Goal: Task Accomplishment & Management: Complete application form

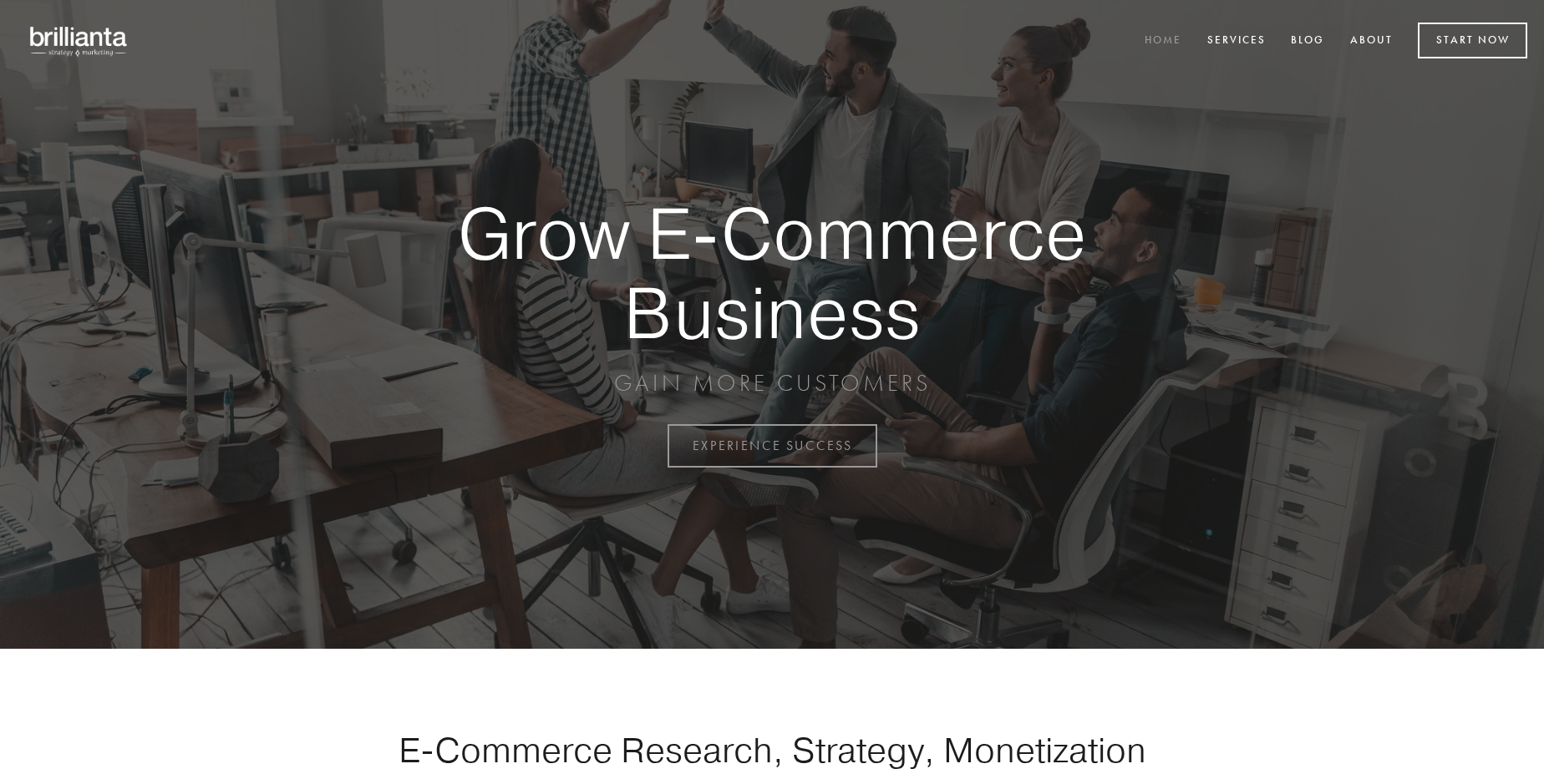
scroll to position [4378, 0]
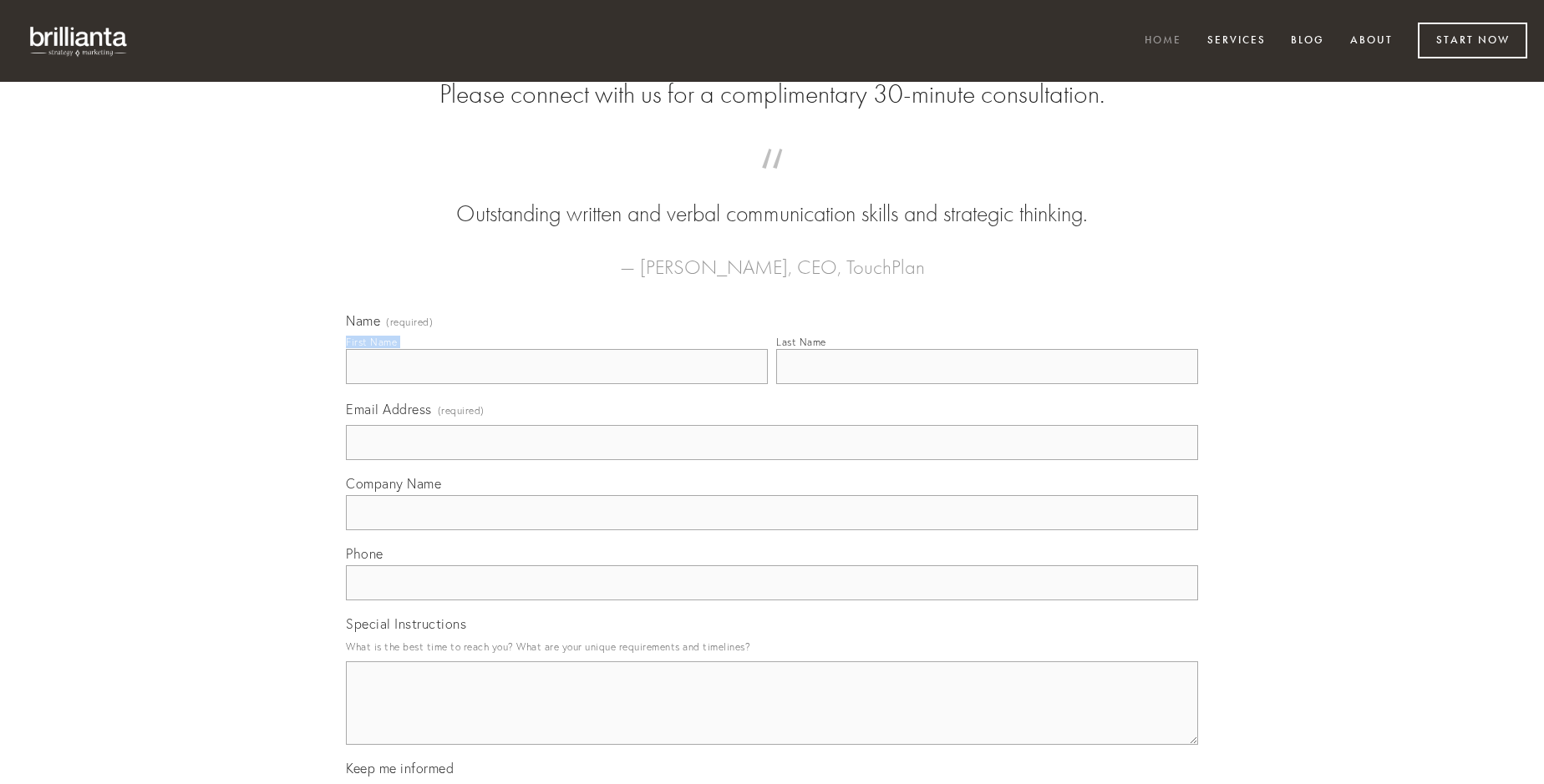
type input "[PERSON_NAME]"
click at [987, 384] on input "Last Name" at bounding box center [986, 367] width 422 height 36
type input "[PERSON_NAME]"
click at [772, 460] on input "Email Address (required)" at bounding box center [772, 443] width 852 height 36
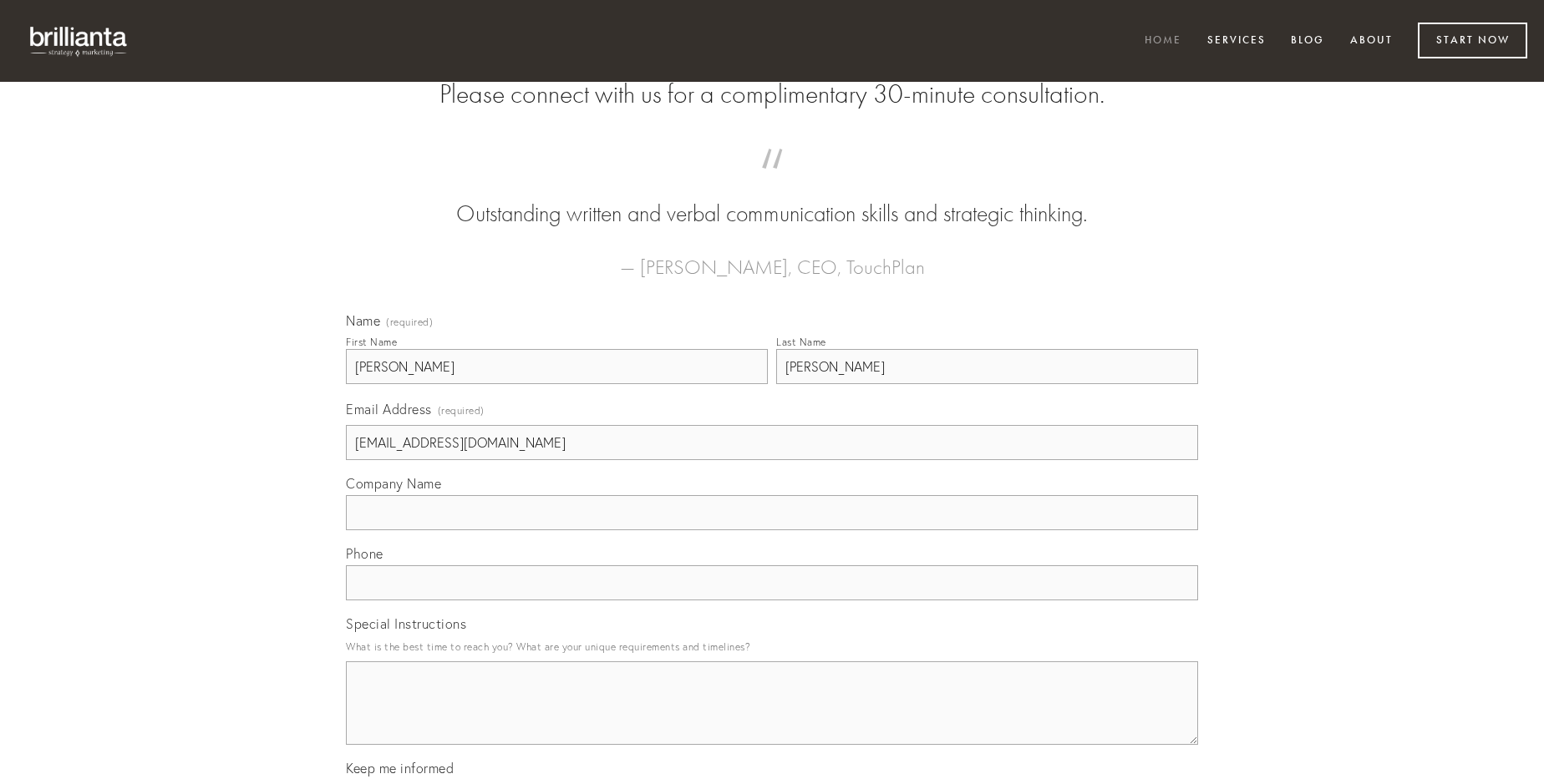
type input "[EMAIL_ADDRESS][DOMAIN_NAME]"
click at [772, 531] on input "Company Name" at bounding box center [772, 513] width 852 height 36
type input "admoneo"
click at [772, 601] on input "text" at bounding box center [772, 583] width 852 height 36
click at [772, 719] on textarea "Special Instructions" at bounding box center [772, 703] width 852 height 83
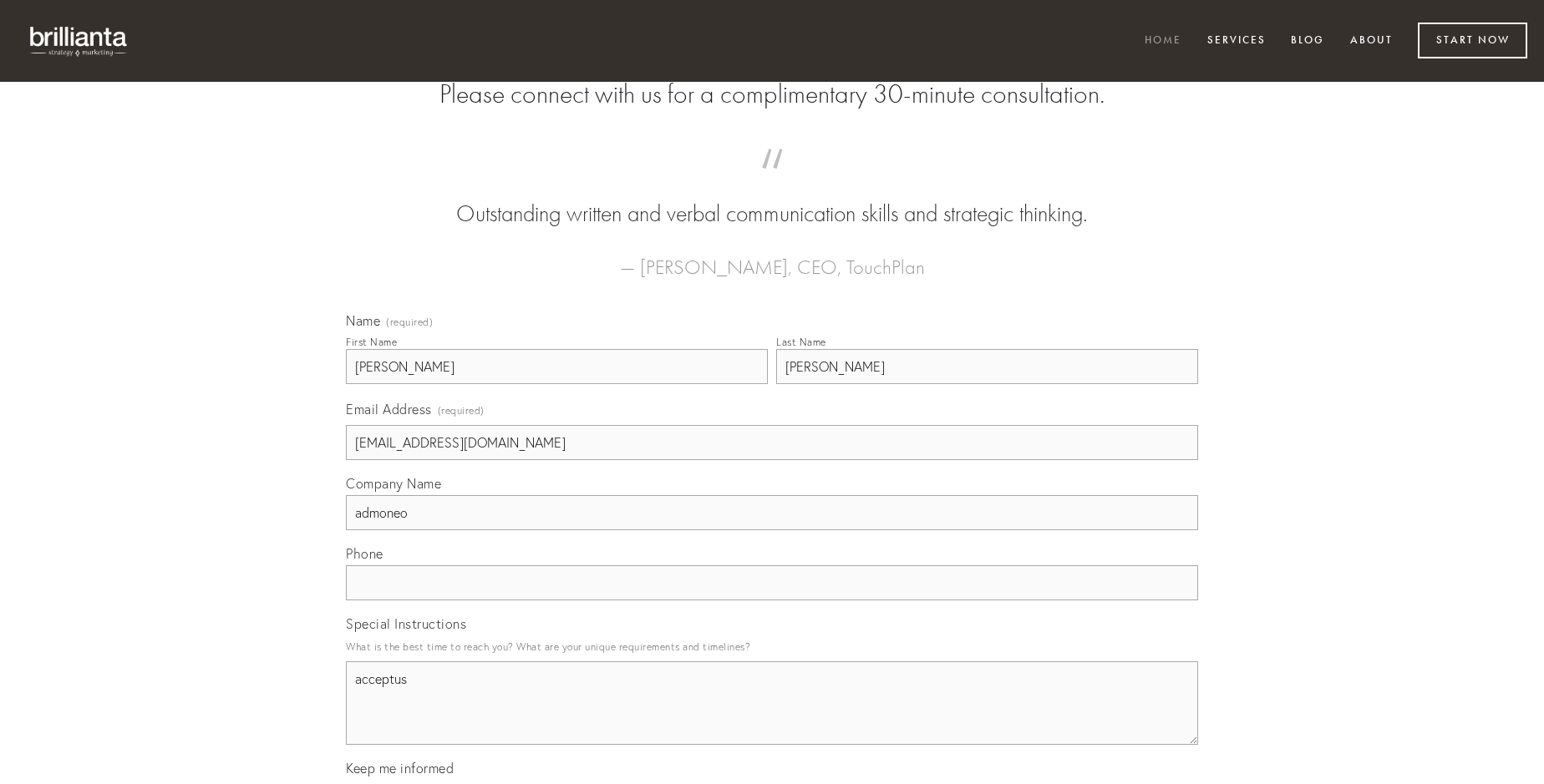
type textarea "acceptus"
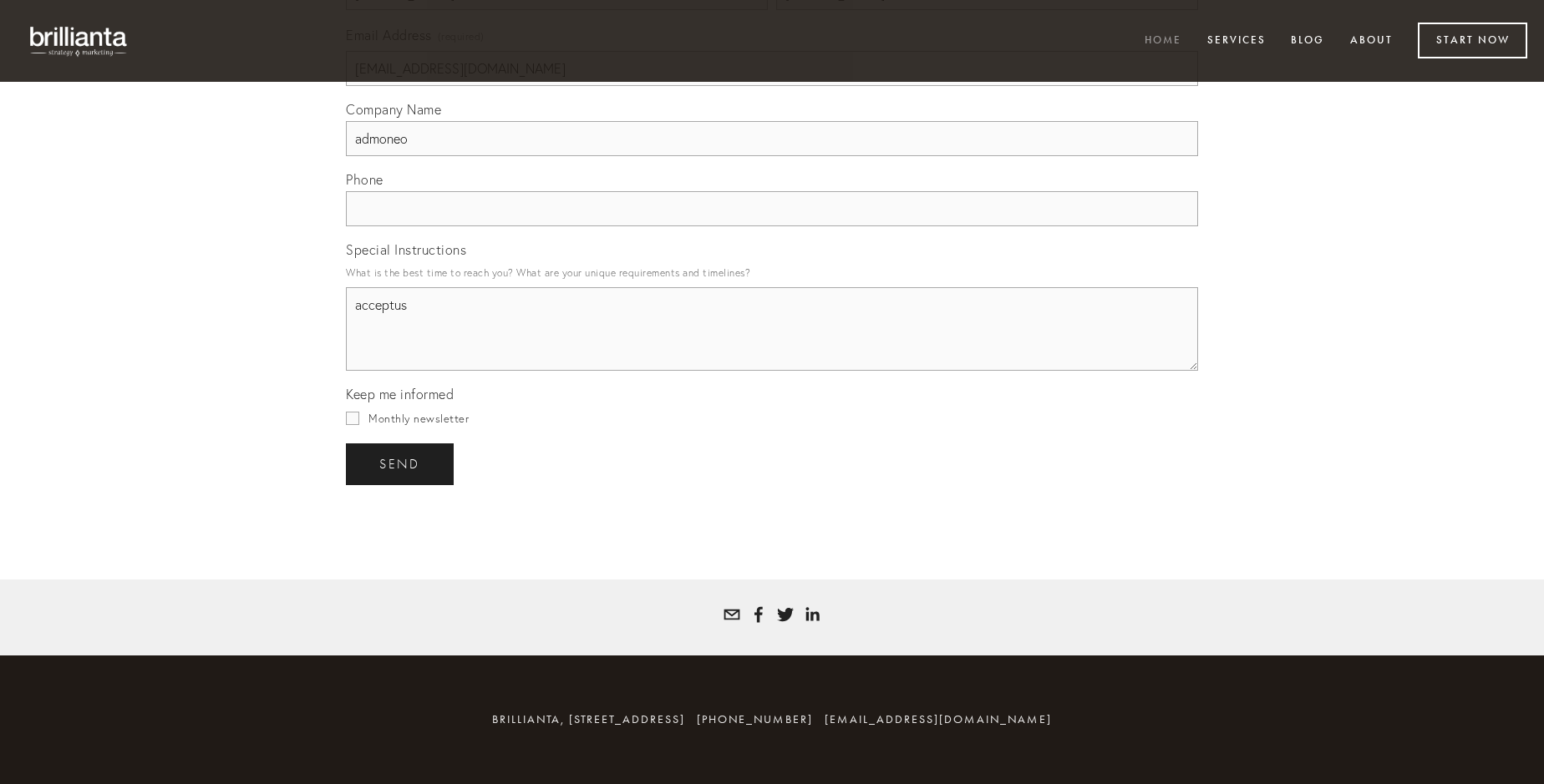
click at [401, 463] on span "send" at bounding box center [400, 464] width 41 height 15
